Goal: Information Seeking & Learning: Check status

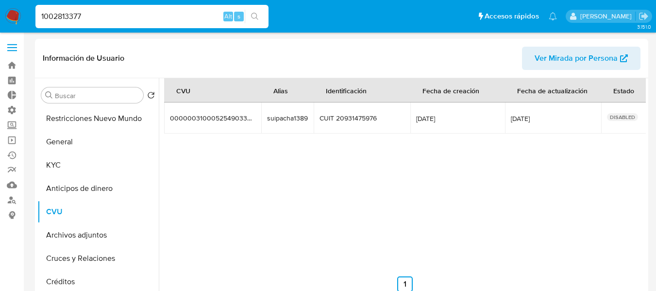
select select "10"
click at [116, 11] on input "1002813377" at bounding box center [151, 16] width 233 height 13
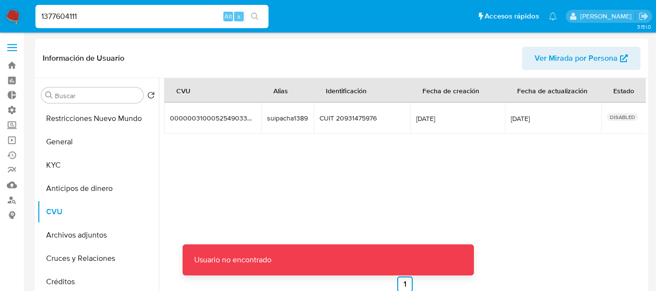
click at [116, 11] on input "1377604111" at bounding box center [151, 16] width 233 height 13
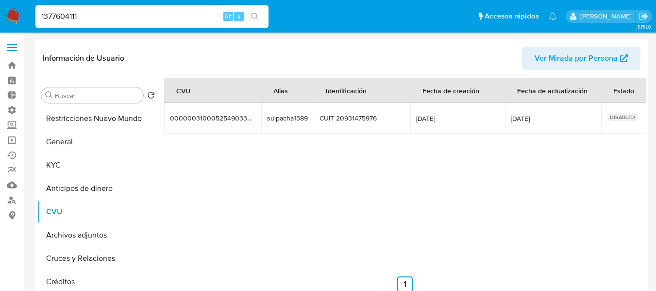
type input "1377604111"
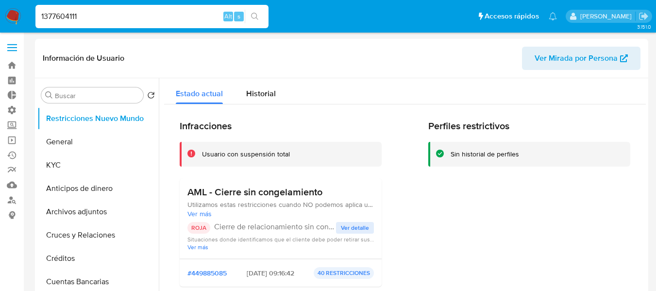
select select "10"
click at [253, 100] on div "Historial" at bounding box center [261, 91] width 30 height 26
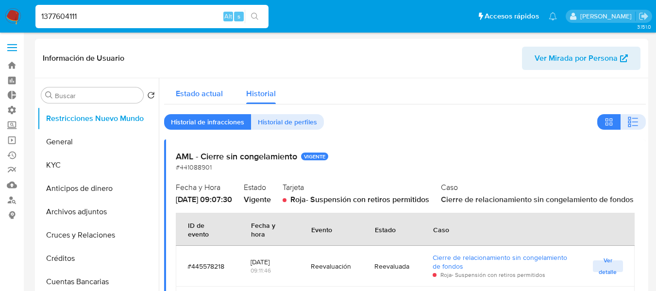
click at [207, 92] on span "Estado actual" at bounding box center [199, 93] width 47 height 11
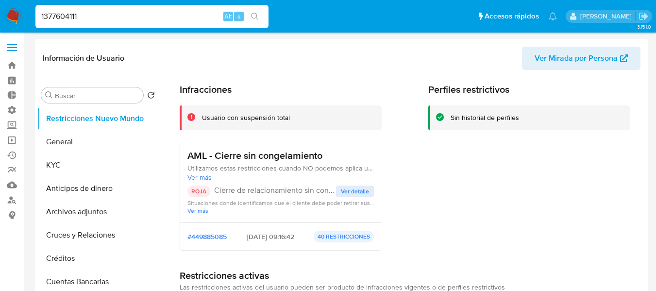
scroll to position [818, 0]
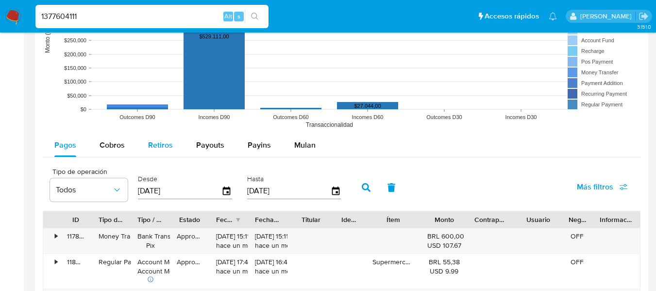
click at [161, 146] on span "Retiros" at bounding box center [160, 144] width 25 height 11
select select "10"
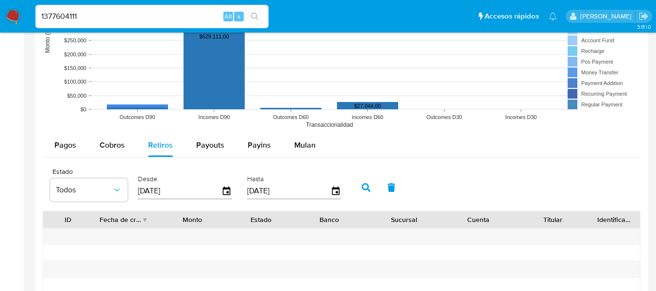
click at [60, 21] on input "1377604111" at bounding box center [151, 16] width 233 height 13
paste input "923363426"
type input "1923363426"
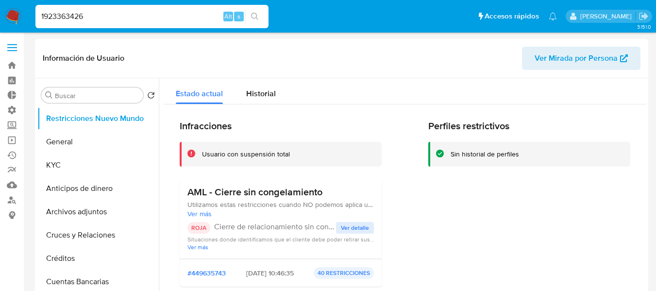
select select "10"
click at [261, 92] on span "Historial" at bounding box center [261, 93] width 30 height 11
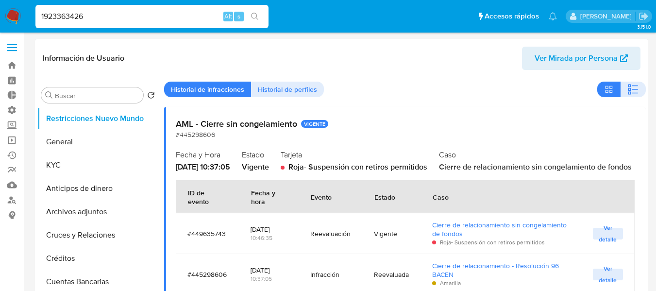
scroll to position [49, 0]
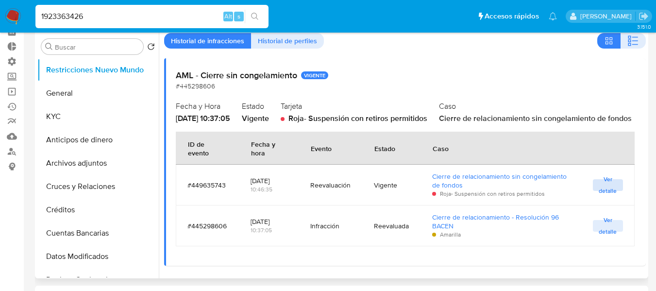
click at [602, 189] on span "Ver detalle" at bounding box center [608, 185] width 20 height 10
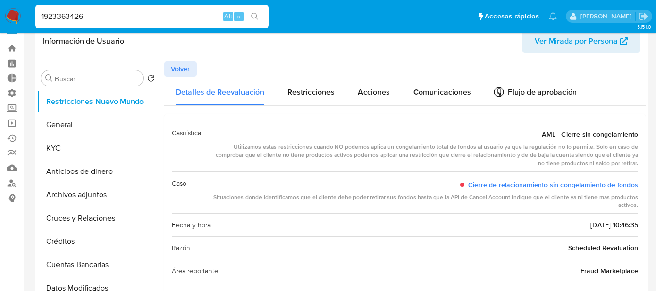
scroll to position [0, 0]
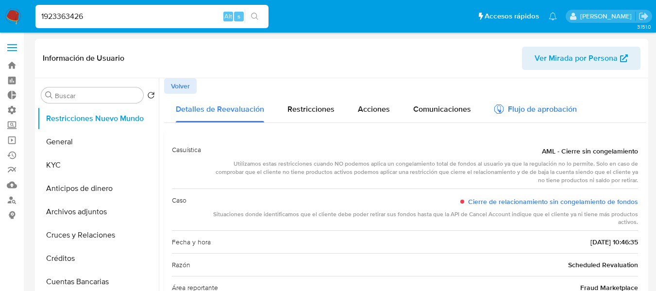
click at [542, 109] on div "Flujo de aprobación" at bounding box center [535, 110] width 83 height 11
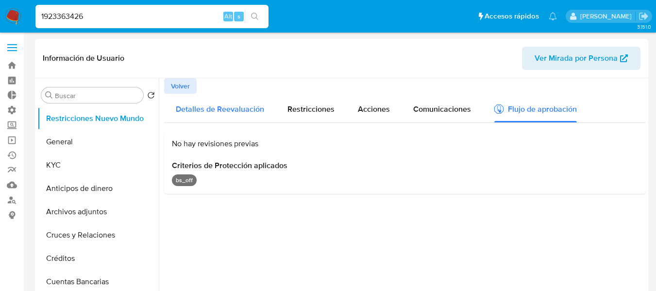
click at [211, 108] on span "Detalles de Reevaluación" at bounding box center [220, 108] width 88 height 11
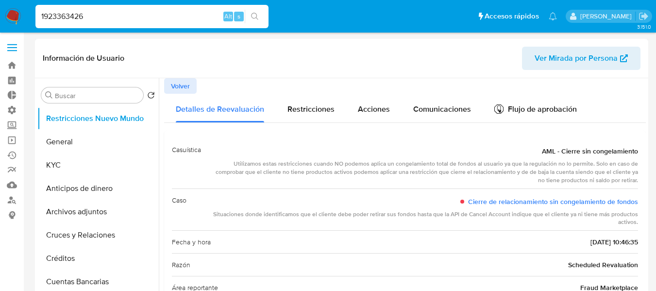
click at [194, 85] on button "Volver" at bounding box center [180, 86] width 33 height 16
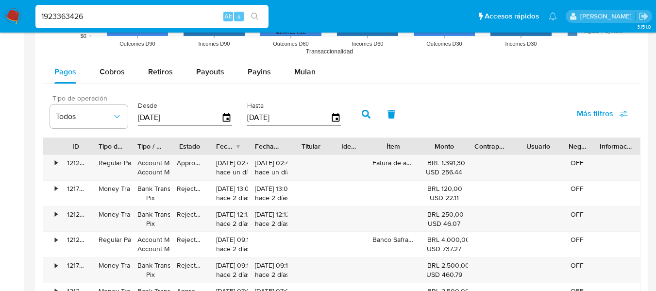
scroll to position [874, 0]
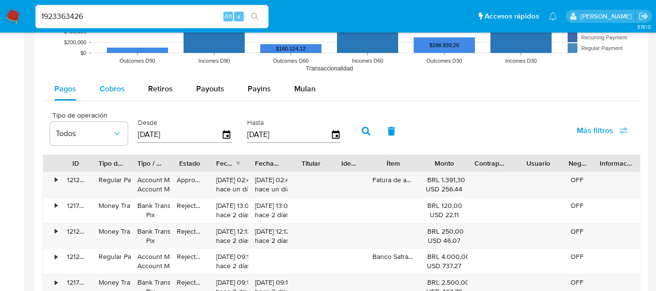
click at [95, 91] on button "Cobros" at bounding box center [112, 88] width 49 height 23
select select "10"
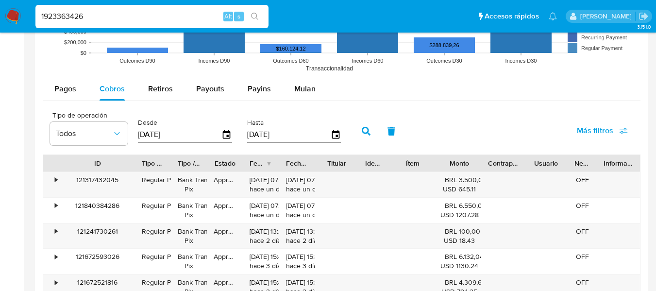
drag, startPoint x: 97, startPoint y: 167, endPoint x: 133, endPoint y: 169, distance: 35.5
click at [133, 169] on div at bounding box center [134, 163] width 17 height 17
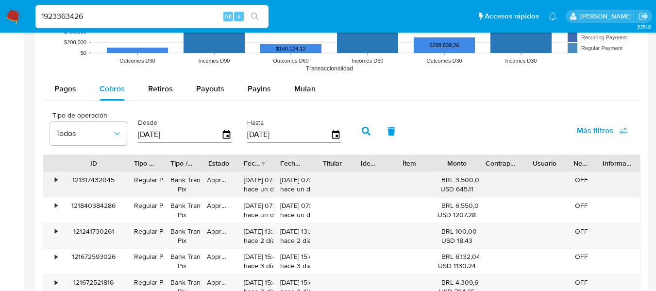
drag, startPoint x: 200, startPoint y: 172, endPoint x: 258, endPoint y: 173, distance: 58.3
click at [258, 173] on div "• 121317432045 Regular Payment Bank Transfer Pix Approved 11/08/2025 07:34:00 h…" at bounding box center [341, 184] width 597 height 25
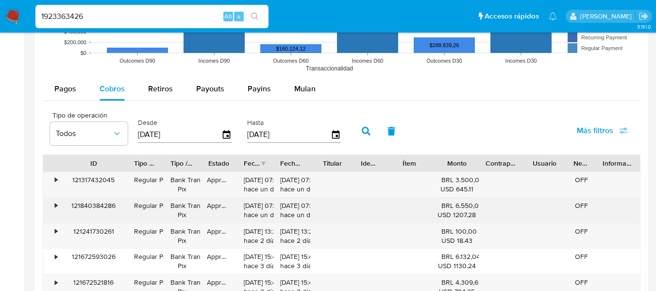
click at [52, 209] on div "•" at bounding box center [51, 210] width 17 height 25
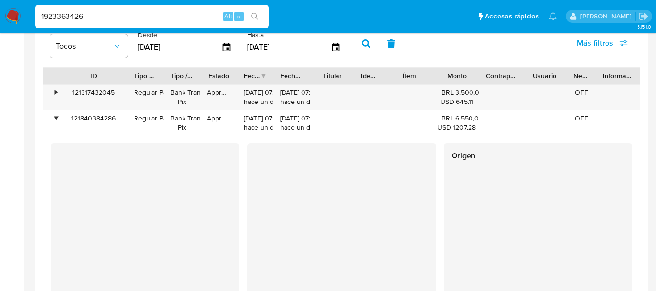
scroll to position [971, 0]
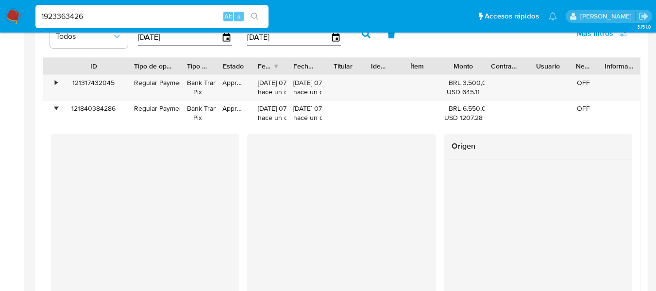
drag, startPoint x: 162, startPoint y: 66, endPoint x: 178, endPoint y: 64, distance: 16.1
click at [178, 64] on div at bounding box center [179, 66] width 17 height 17
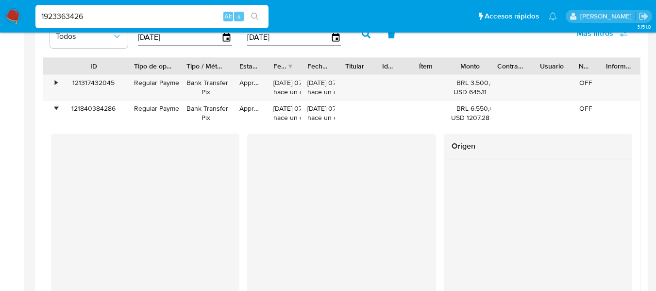
drag, startPoint x: 216, startPoint y: 66, endPoint x: 226, endPoint y: 66, distance: 10.2
click at [226, 66] on div at bounding box center [232, 66] width 17 height 17
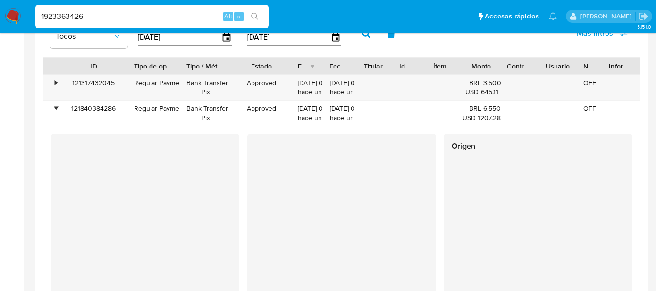
drag, startPoint x: 258, startPoint y: 68, endPoint x: 278, endPoint y: 74, distance: 20.9
click at [282, 74] on div at bounding box center [290, 66] width 17 height 17
click at [533, 56] on div "Tipo de operación Todos Desde 15/05/2025 Hasta 12/08/2025 Más filtros" at bounding box center [342, 33] width 598 height 49
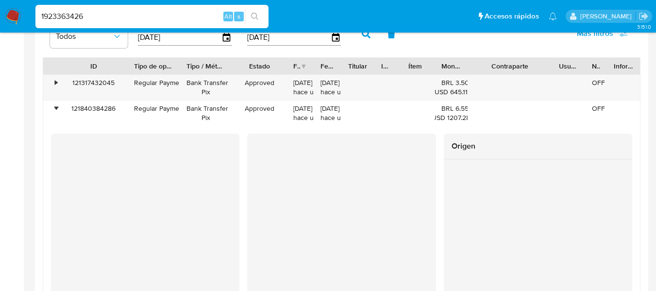
drag, startPoint x: 529, startPoint y: 66, endPoint x: 563, endPoint y: 62, distance: 34.3
click at [564, 62] on div "ID Tipo de operación Tipo / Método Estado Fecha de creación Fecha de aprobación…" at bounding box center [341, 66] width 597 height 17
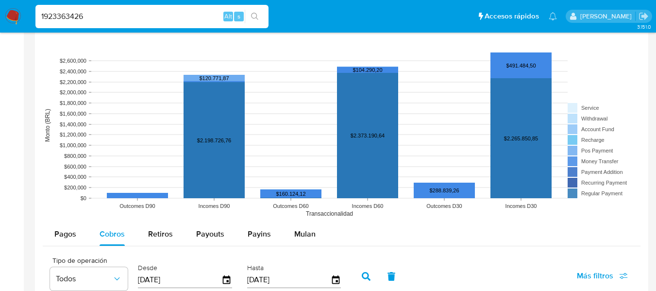
scroll to position [729, 0]
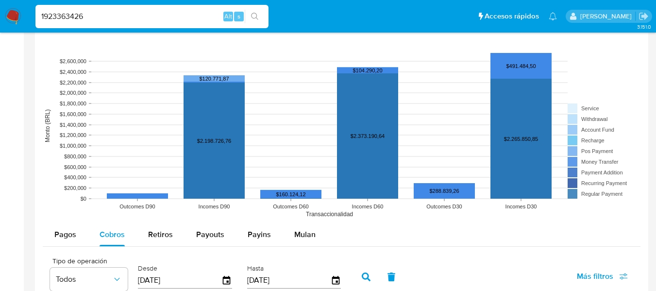
click at [16, 111] on aside "Bandeja Tablero Tablero Externo Administración Reglas Roles Usuarios Equipos Co…" at bounding box center [12, 246] width 24 height 1950
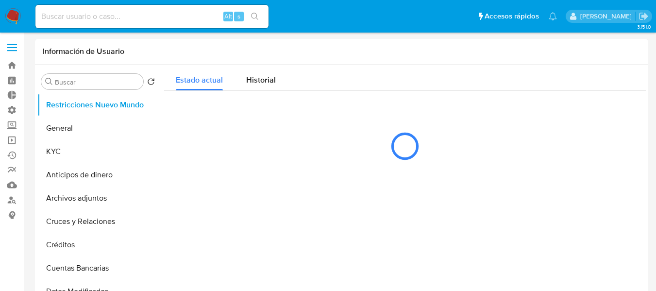
select select "10"
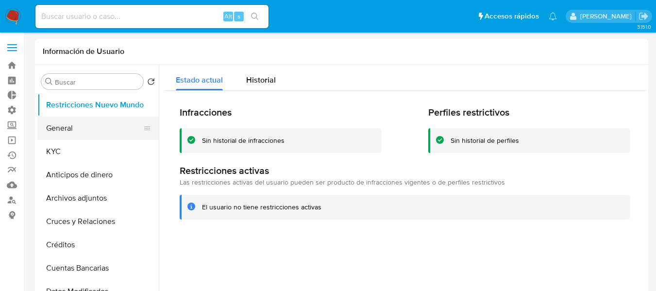
click at [46, 133] on button "General" at bounding box center [94, 128] width 114 height 23
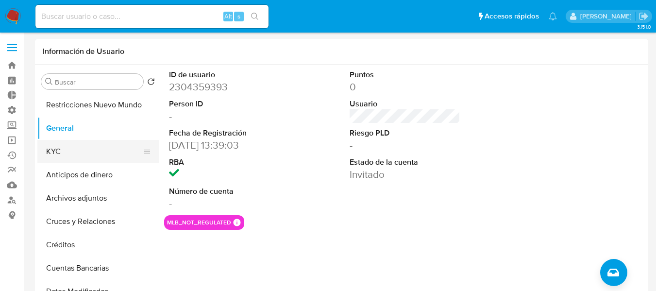
click at [94, 151] on button "KYC" at bounding box center [94, 151] width 114 height 23
